Goal: Task Accomplishment & Management: Complete application form

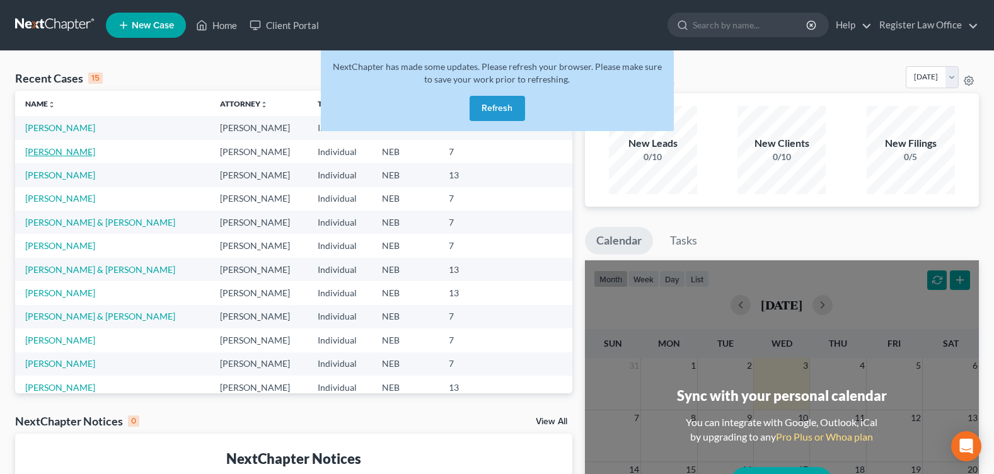
click at [58, 153] on link "[PERSON_NAME]" at bounding box center [60, 151] width 70 height 11
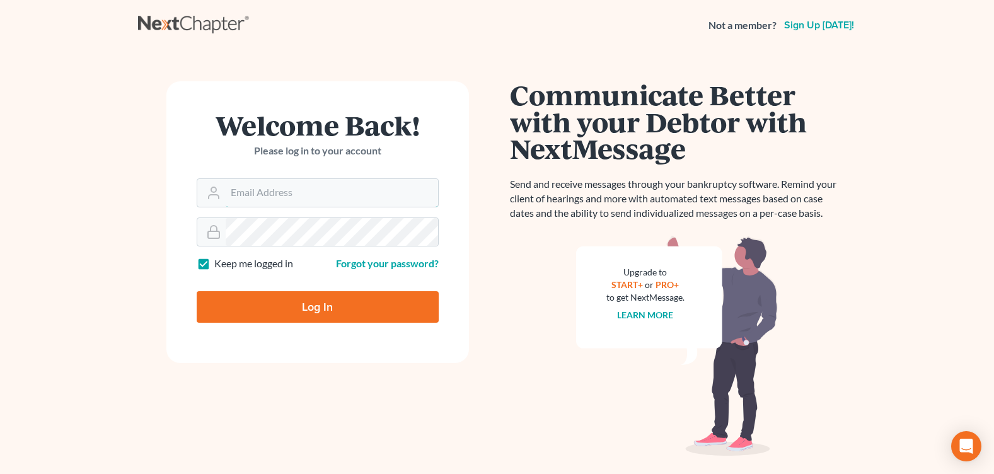
type input "[EMAIL_ADDRESS][DOMAIN_NAME]"
click at [284, 297] on input "Log In" at bounding box center [318, 307] width 242 height 32
type input "Thinking..."
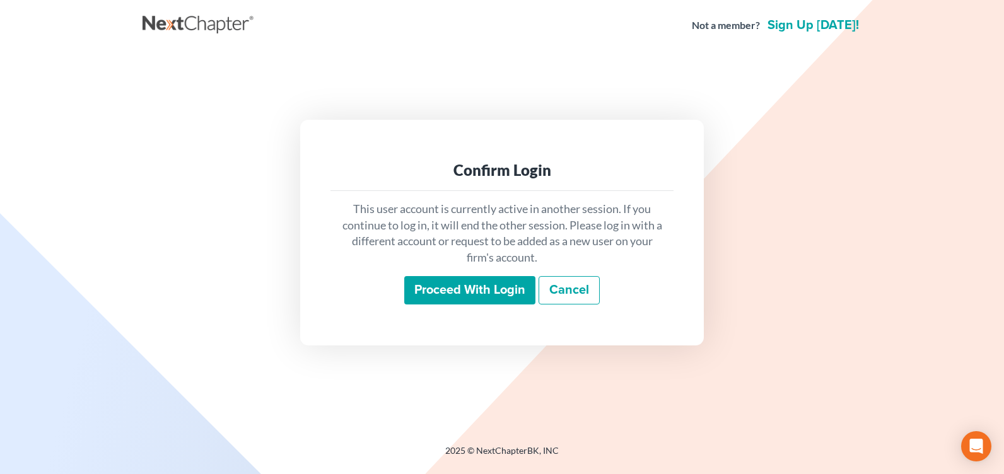
click at [507, 298] on input "Proceed with login" at bounding box center [469, 290] width 131 height 29
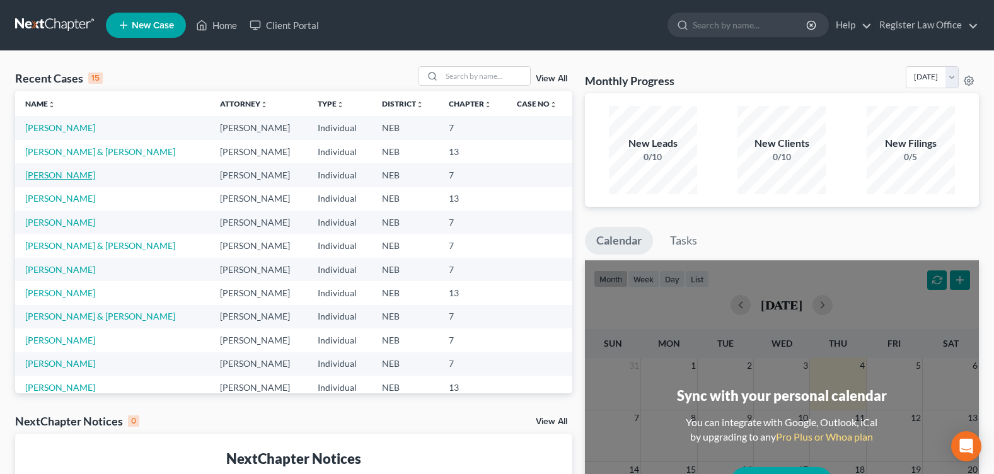
click at [62, 178] on link "[PERSON_NAME]" at bounding box center [60, 175] width 70 height 11
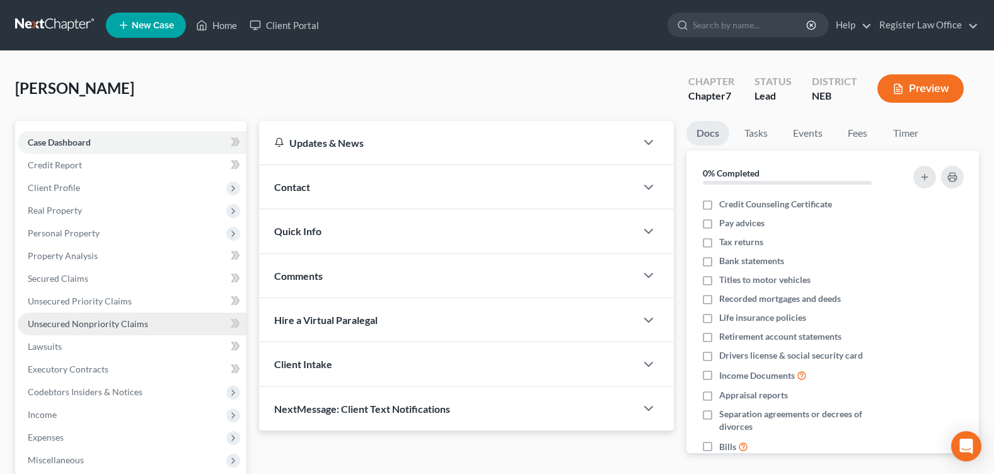
click at [105, 327] on span "Unsecured Nonpriority Claims" at bounding box center [88, 323] width 120 height 11
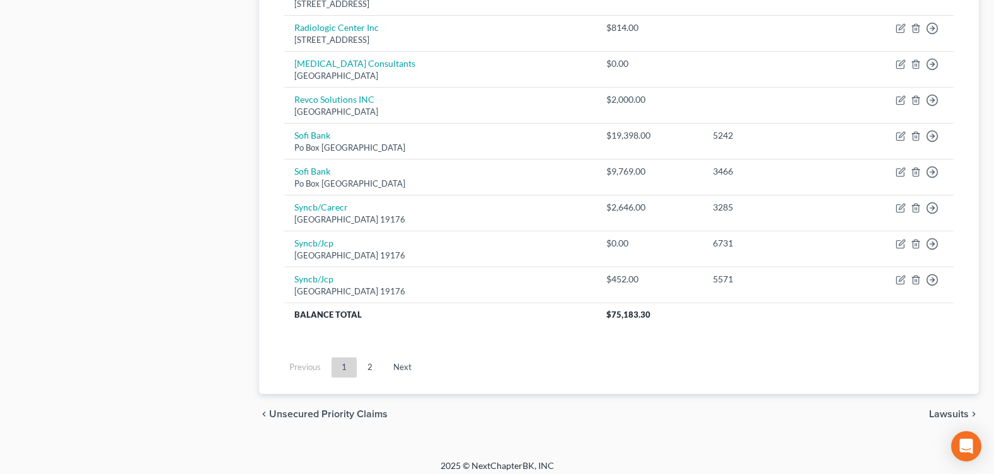
scroll to position [967, 0]
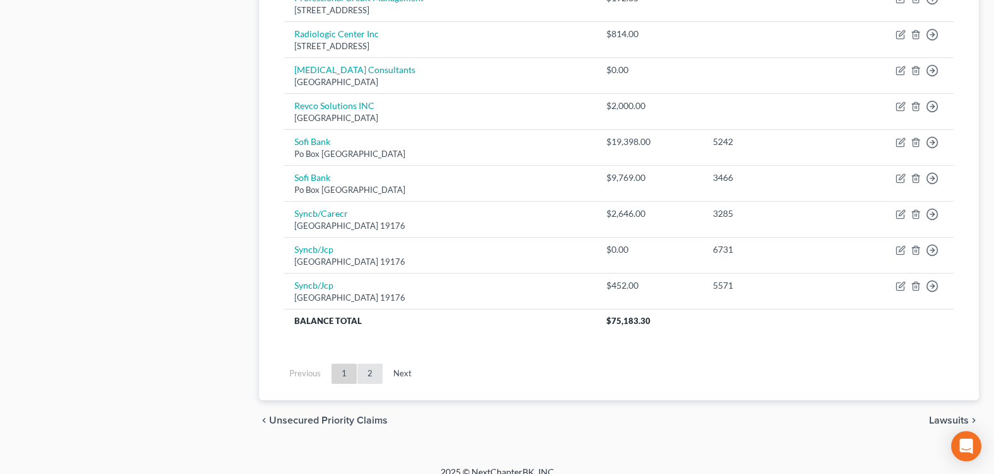
click at [378, 373] on link "2" at bounding box center [369, 374] width 25 height 20
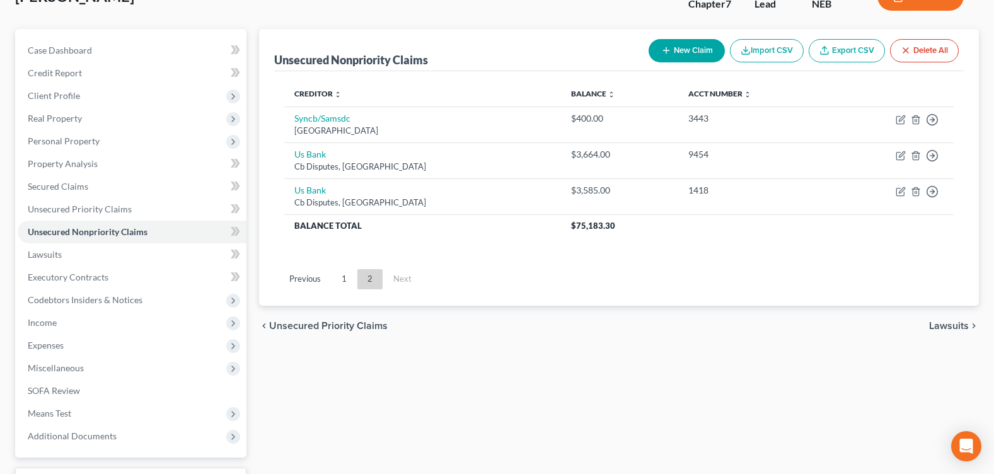
scroll to position [70, 0]
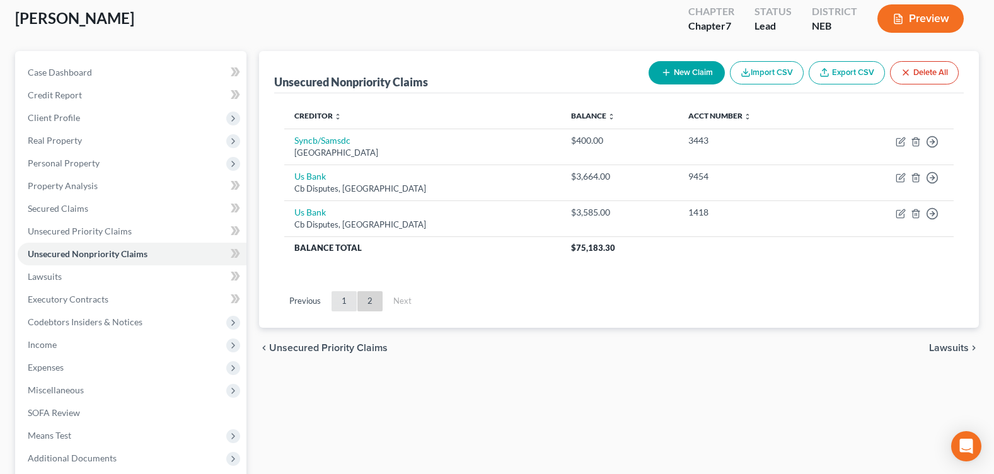
click at [340, 302] on link "1" at bounding box center [344, 301] width 25 height 20
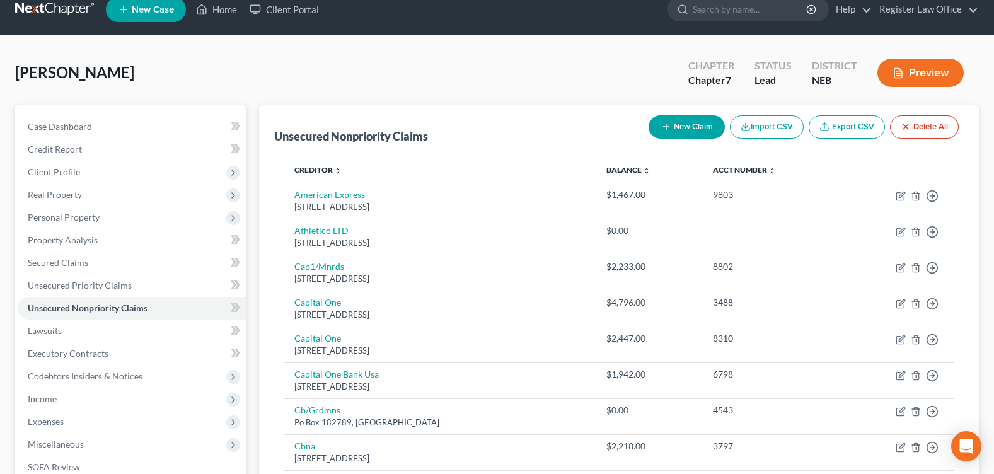
scroll to position [0, 0]
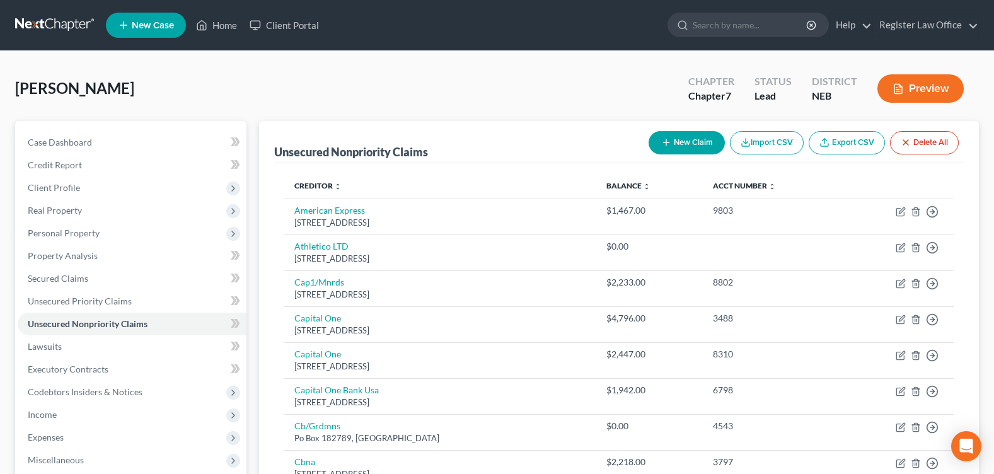
click at [700, 138] on button "New Claim" at bounding box center [687, 142] width 76 height 23
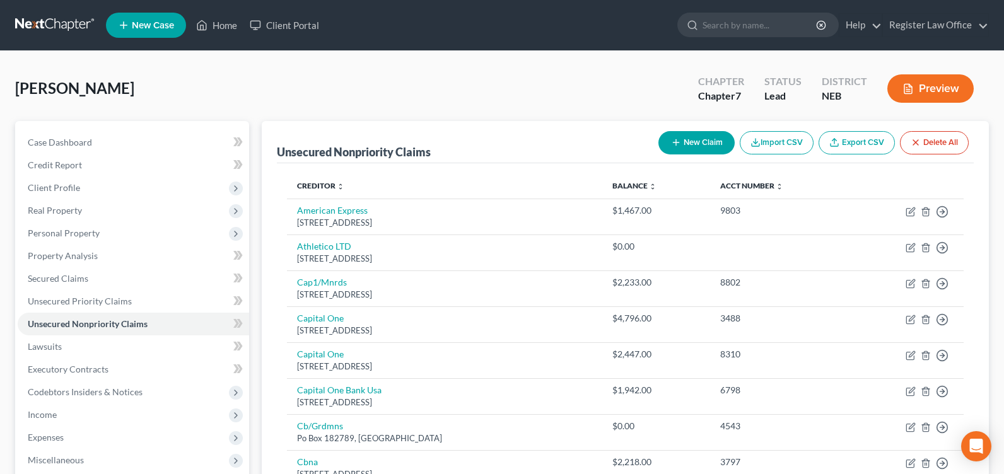
select select "0"
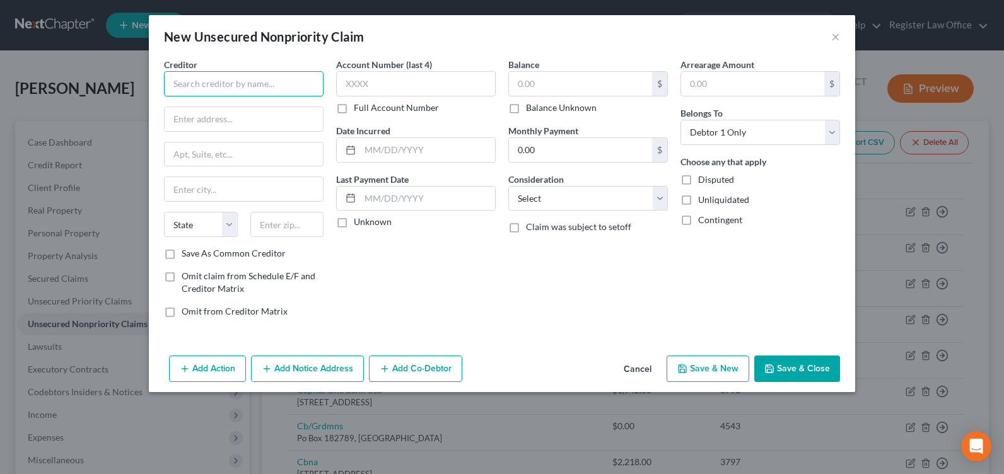
click at [268, 93] on input "text" at bounding box center [243, 83] width 159 height 25
type input "North Central Radiology"
type input "PO Box 1800"
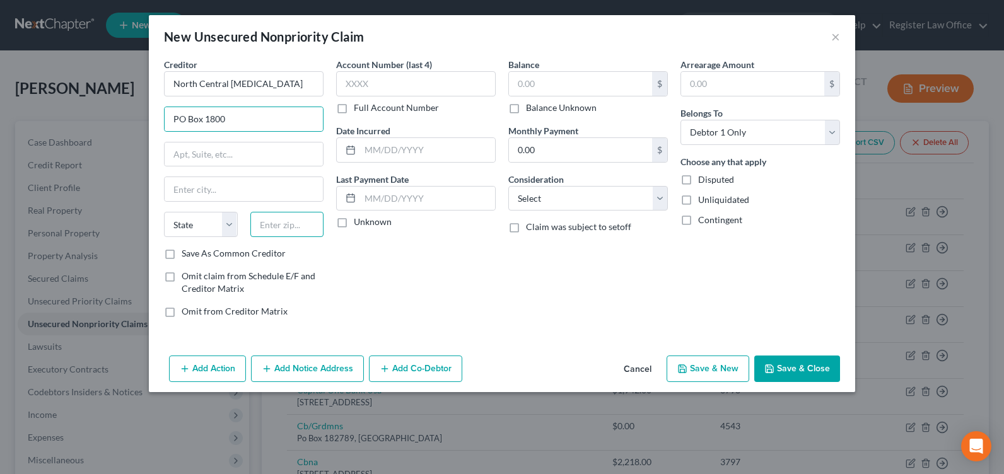
click at [284, 231] on input "text" at bounding box center [287, 224] width 74 height 25
type input "68602"
click at [444, 277] on div "Account Number (last 4) Full Account Number Date Incurred Last Payment Date Unk…" at bounding box center [416, 193] width 172 height 270
type input "Columbus"
select select "30"
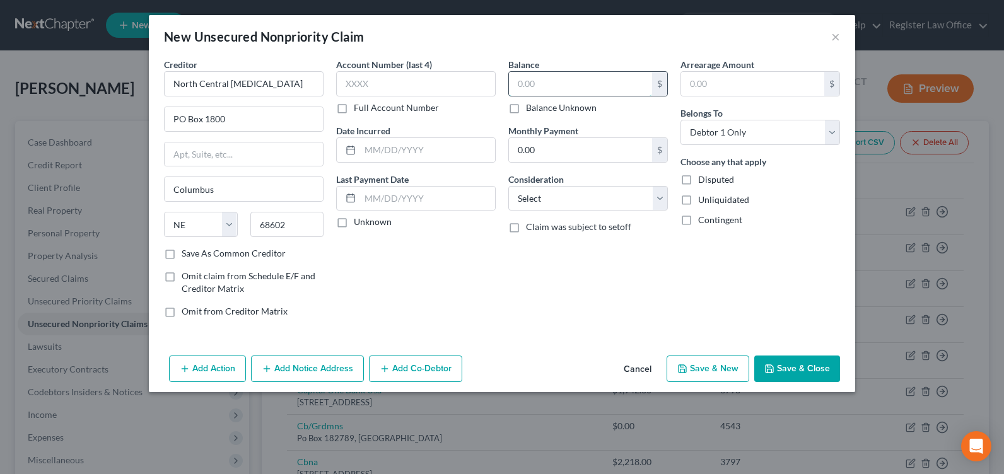
click at [590, 78] on input "text" at bounding box center [580, 84] width 143 height 24
click at [795, 371] on button "Save & Close" at bounding box center [797, 369] width 86 height 26
type input "562.00"
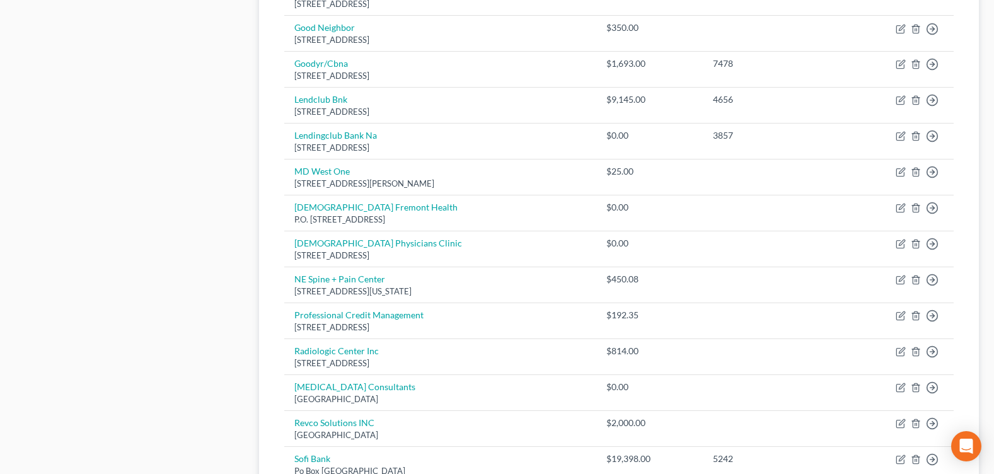
scroll to position [659, 0]
